Goal: Feedback & Contribution: Submit feedback/report problem

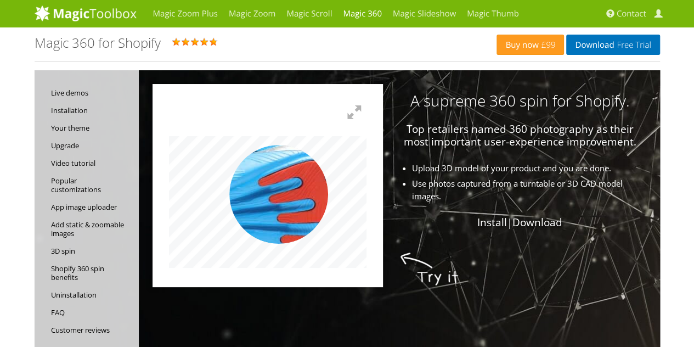
click at [279, 194] on img at bounding box center [247, 215] width 549 height 366
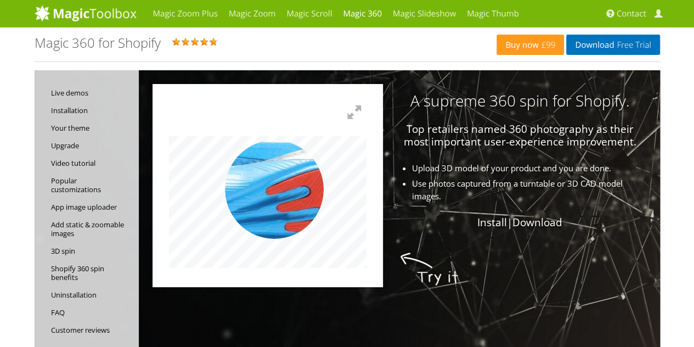
click at [274, 189] on img at bounding box center [255, 224] width 549 height 366
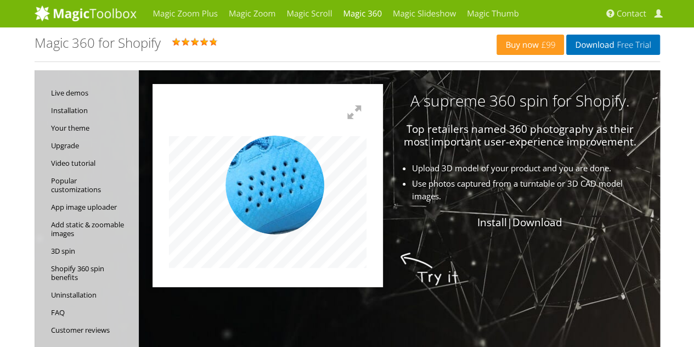
click at [275, 185] on img at bounding box center [254, 232] width 549 height 366
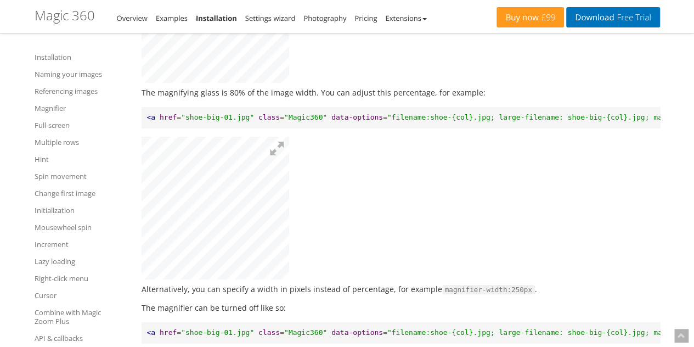
scroll to position [2286, 0]
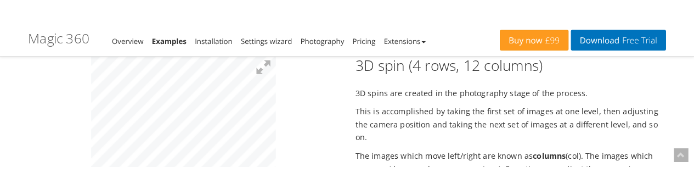
scroll to position [1372, 0]
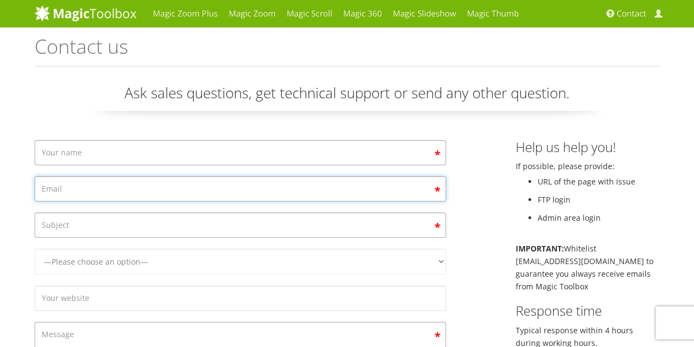
click at [198, 194] on input "Contact form" at bounding box center [241, 188] width 412 height 25
click at [207, 221] on input "Contact form" at bounding box center [241, 224] width 412 height 25
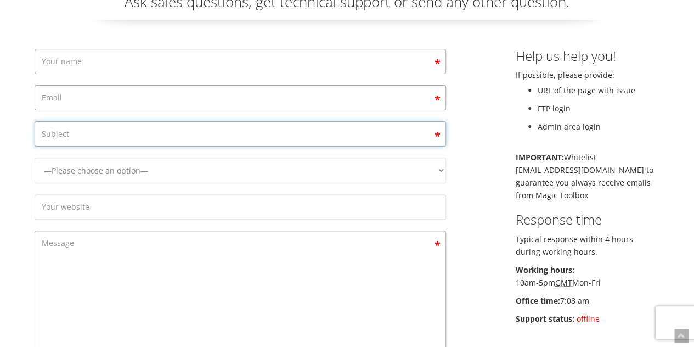
scroll to position [183, 0]
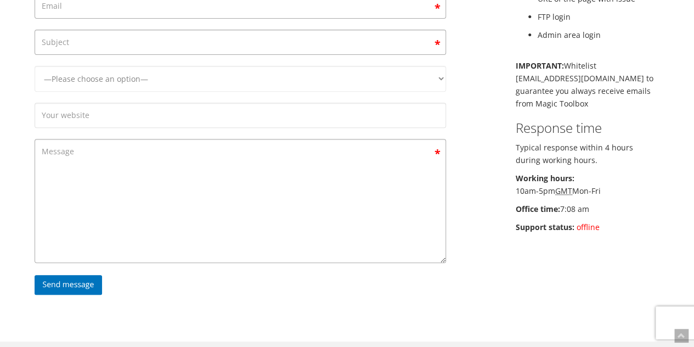
click at [583, 225] on span "offline" at bounding box center [588, 227] width 23 height 10
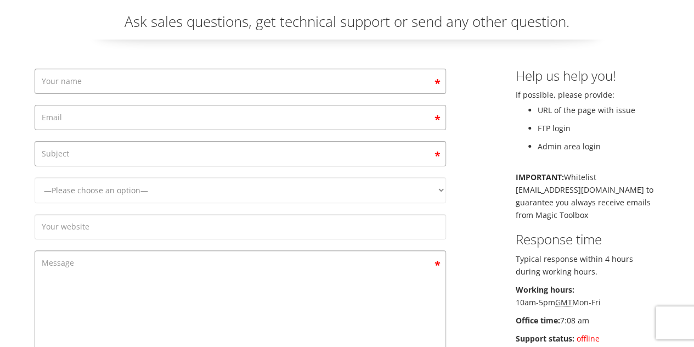
scroll to position [0, 0]
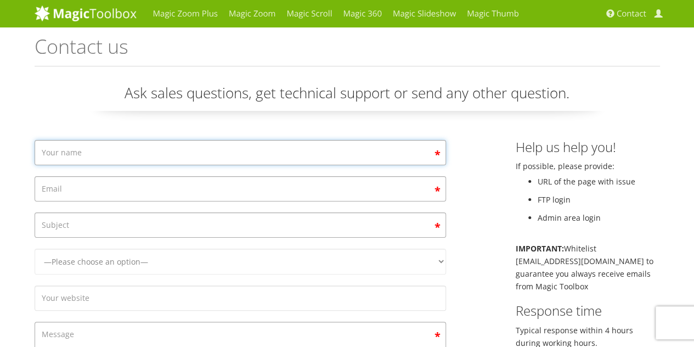
click at [242, 153] on input "Contact form" at bounding box center [241, 152] width 412 height 25
type input "[PERSON_NAME]"
click at [240, 192] on input "Contact form" at bounding box center [241, 188] width 412 height 25
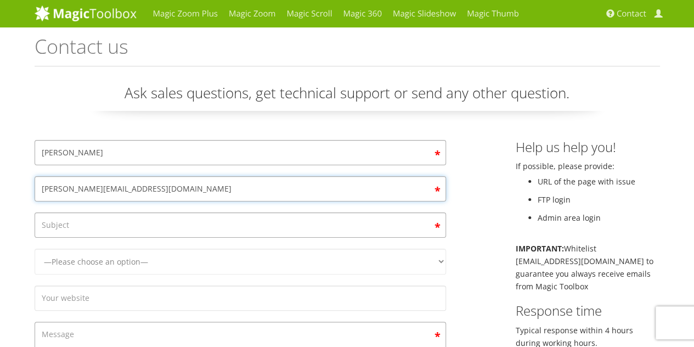
type input "[PERSON_NAME][EMAIL_ADDRESS][DOMAIN_NAME]"
click at [228, 221] on input "Contact form" at bounding box center [241, 224] width 412 height 25
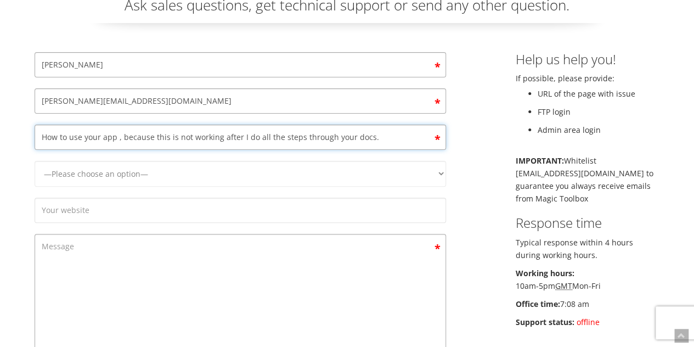
scroll to position [93, 0]
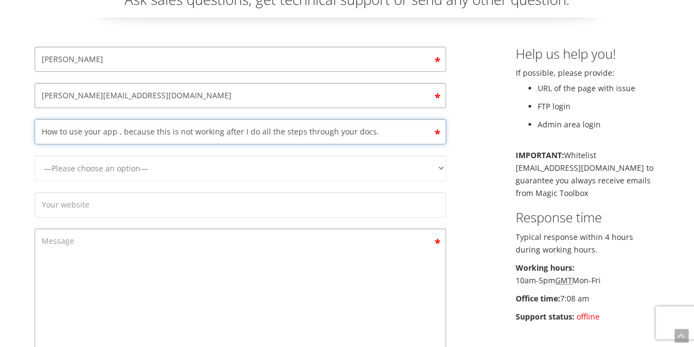
type input "How to use your app , because this is not working after I do all the steps thro…"
click at [238, 170] on select "—Please choose an option— Magic Zoom Magic Zoom Plus Magic Thumb Magic Slidesho…" at bounding box center [241, 168] width 412 height 26
select select "Magic 360"
click at [35, 155] on select "—Please choose an option— Magic Zoom Magic Zoom Plus Magic Thumb Magic Slidesho…" at bounding box center [241, 168] width 412 height 26
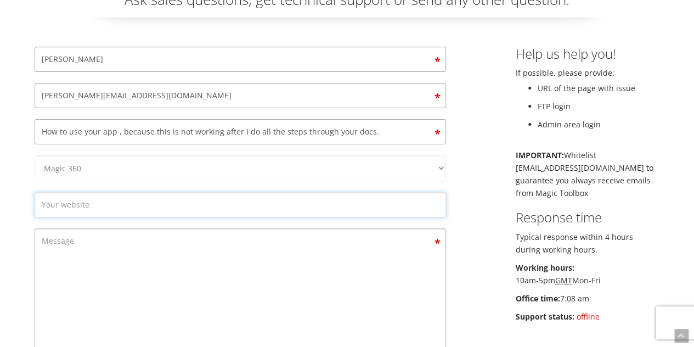
click at [215, 203] on input "Contact form" at bounding box center [241, 204] width 412 height 25
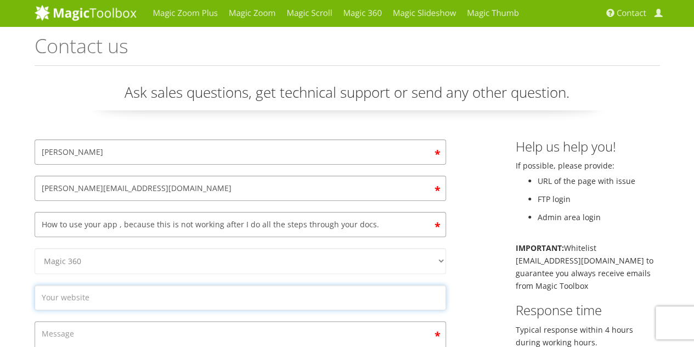
scroll to position [54, 0]
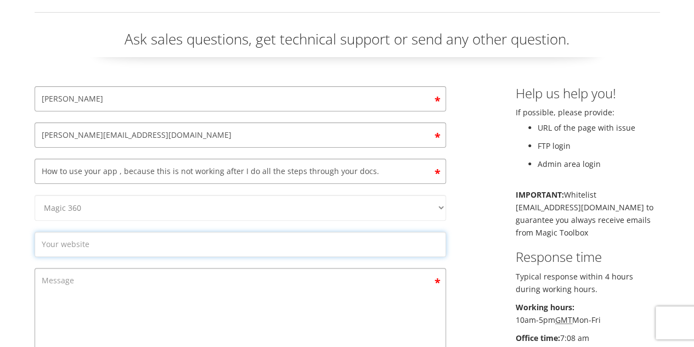
click at [180, 239] on input "Contact form" at bounding box center [241, 244] width 412 height 25
paste input "[URL][DOMAIN_NAME]"
type input "[URL][DOMAIN_NAME]"
click at [176, 311] on textarea "Contact form" at bounding box center [241, 330] width 412 height 124
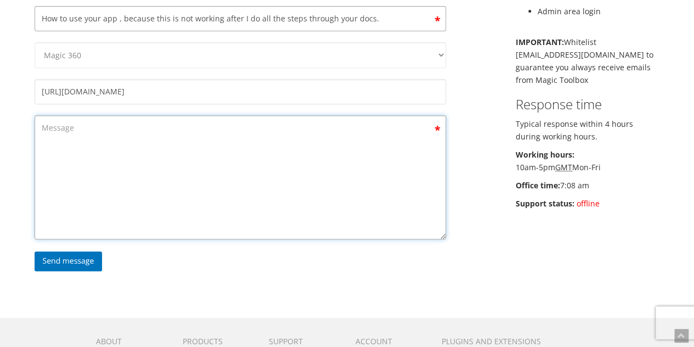
scroll to position [207, 0]
type textarea "I"
type textarea "I need help , please response ."
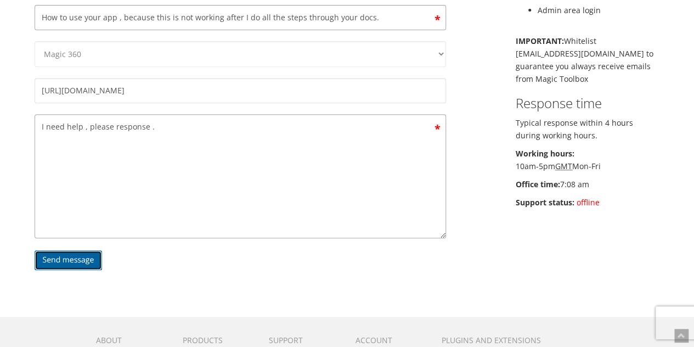
click at [78, 265] on input "Send message" at bounding box center [69, 260] width 68 height 20
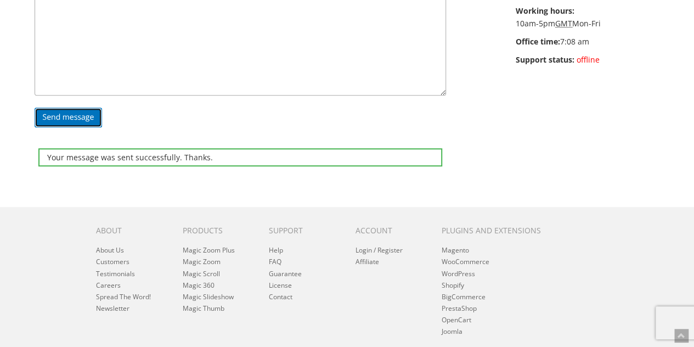
scroll to position [414, 0]
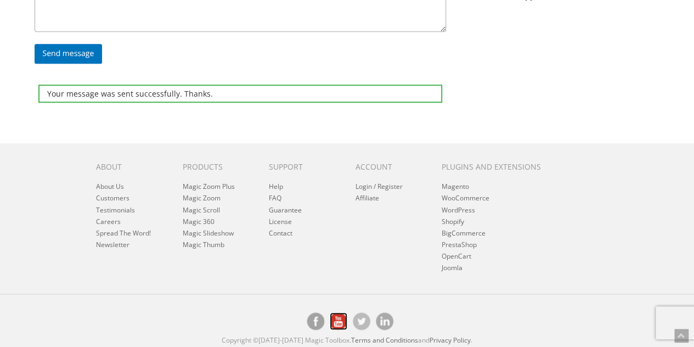
click at [340, 315] on link "Magic Toolbox on [DOMAIN_NAME]" at bounding box center [339, 321] width 18 height 18
